Goal: Information Seeking & Learning: Learn about a topic

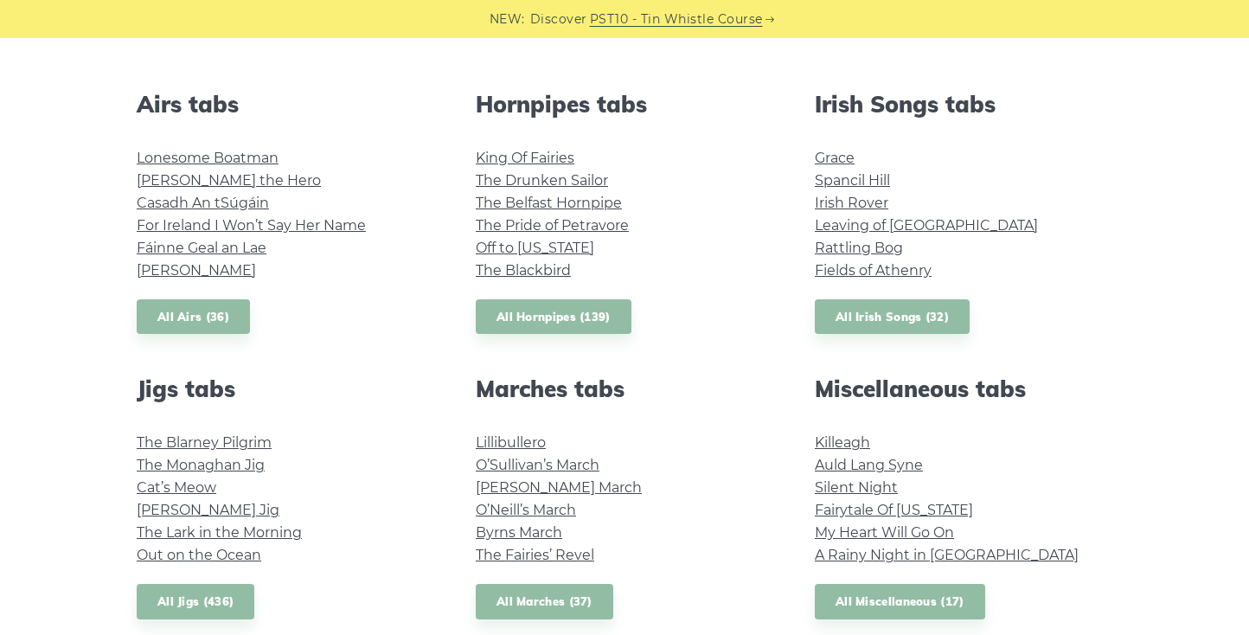
scroll to position [661, 0]
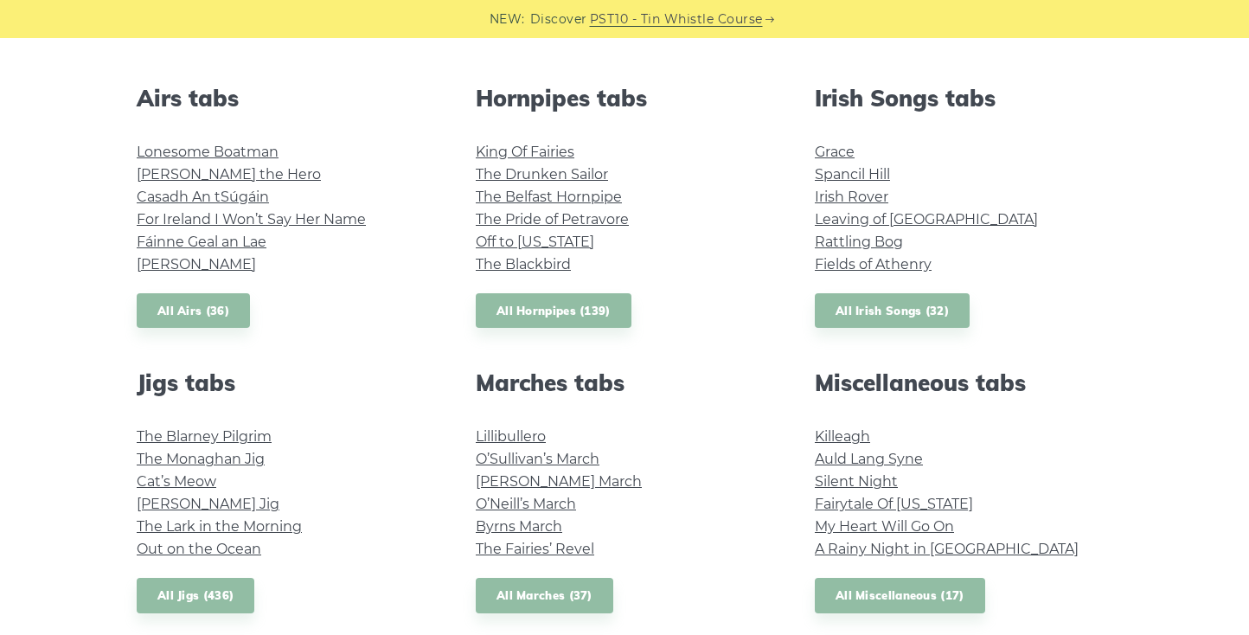
click at [842, 288] on div "Irish Songs tabs Grace Spancil Hill Irish Rover Leaving of Liverpool Rattling B…" at bounding box center [963, 207] width 339 height 244
click at [842, 302] on link "All Irish Songs (32)" at bounding box center [892, 310] width 155 height 35
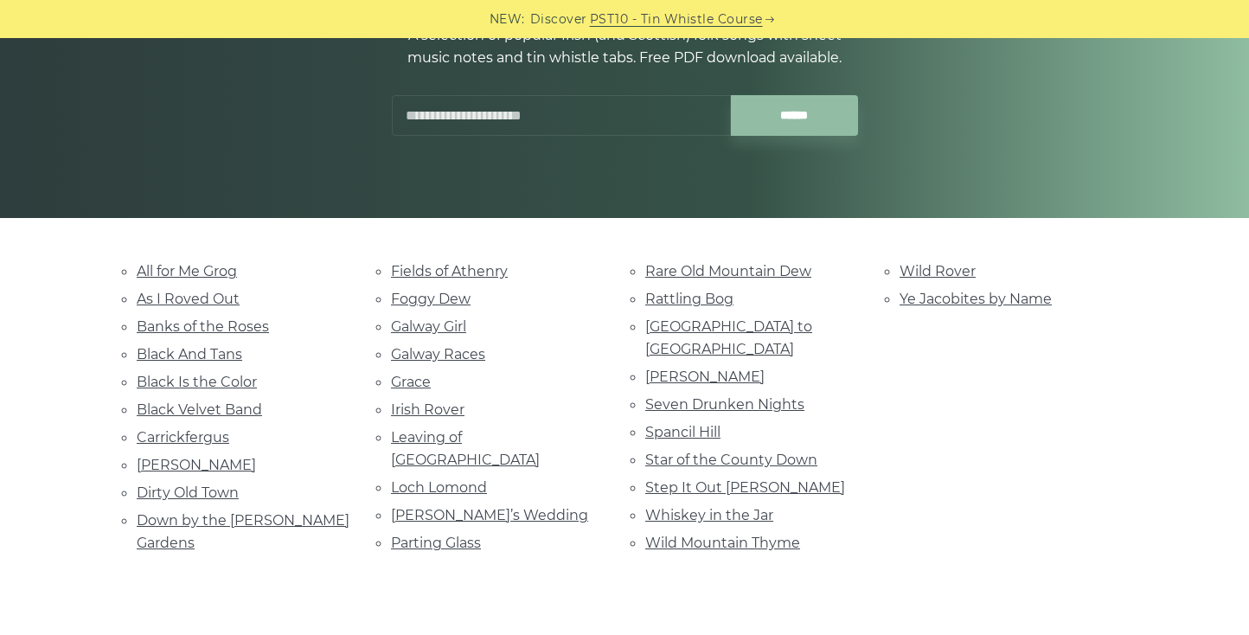
scroll to position [251, 0]
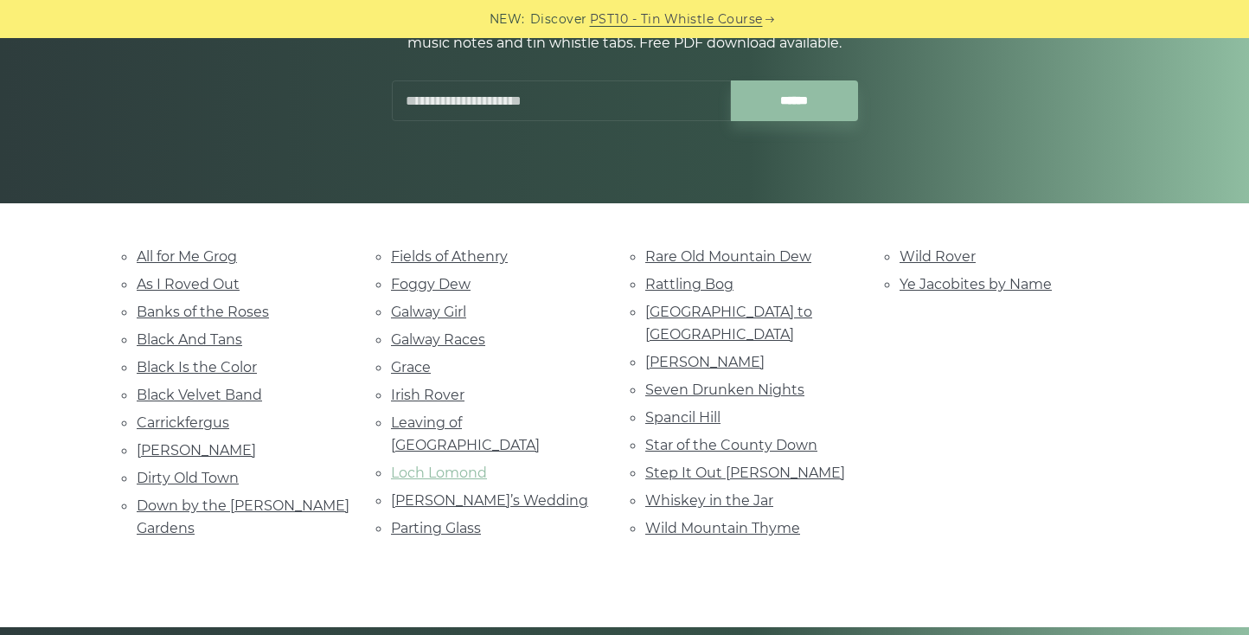
click at [457, 465] on link "Loch Lomond" at bounding box center [439, 473] width 96 height 16
click at [195, 442] on link "[PERSON_NAME]" at bounding box center [196, 450] width 119 height 16
click at [478, 492] on link "[PERSON_NAME]’s Wedding" at bounding box center [489, 500] width 197 height 16
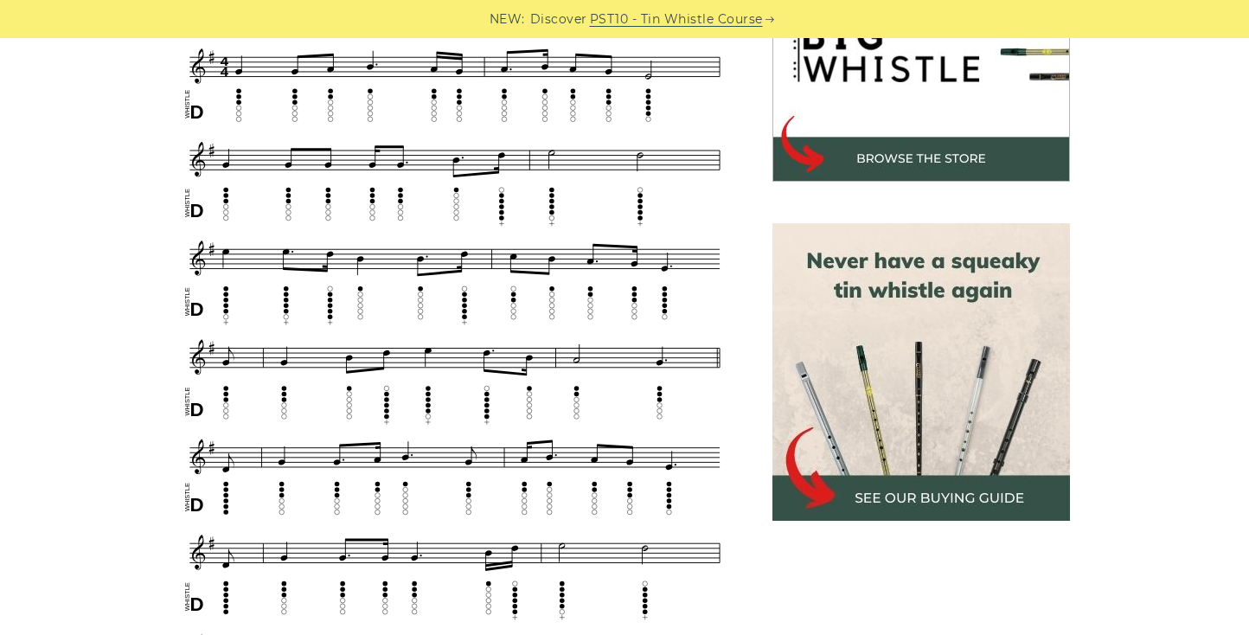
scroll to position [613, 0]
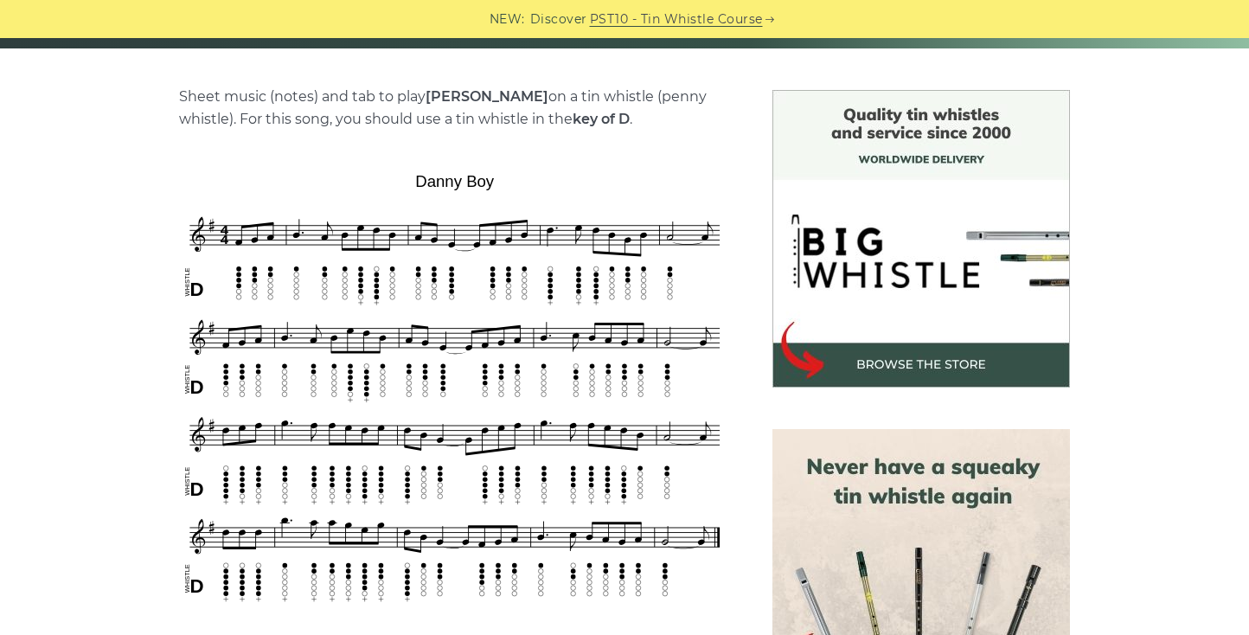
scroll to position [543, 0]
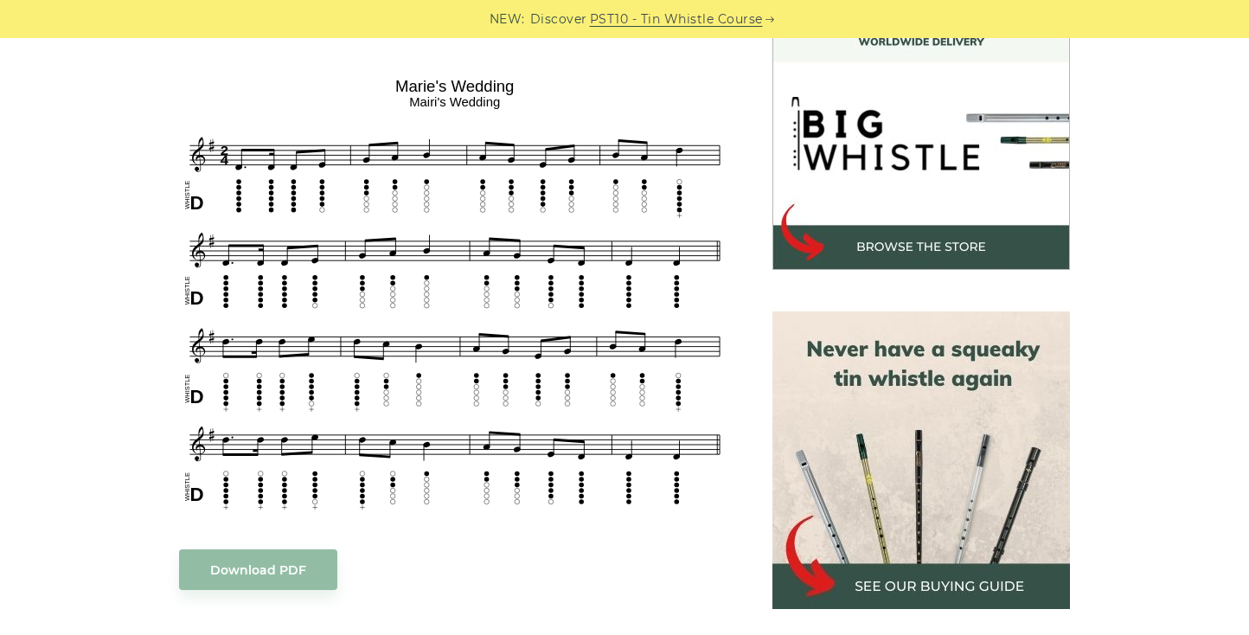
scroll to position [526, 0]
